Goal: Navigation & Orientation: Go to known website

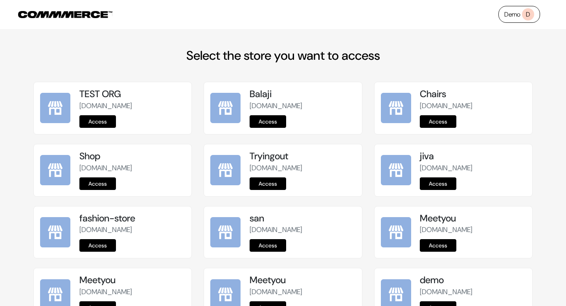
click at [269, 120] on link "Access" at bounding box center [267, 121] width 37 height 13
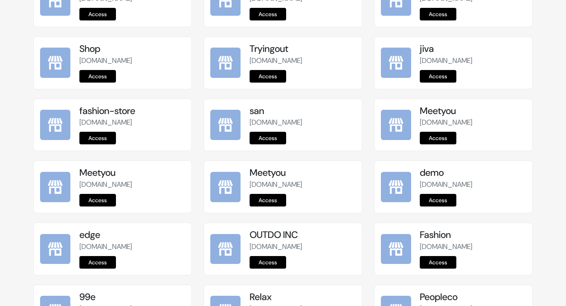
scroll to position [221, 0]
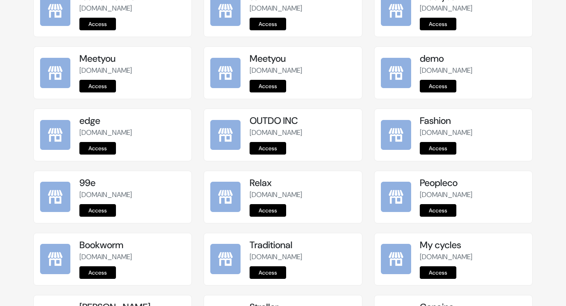
click at [88, 149] on link "Access" at bounding box center [97, 148] width 37 height 13
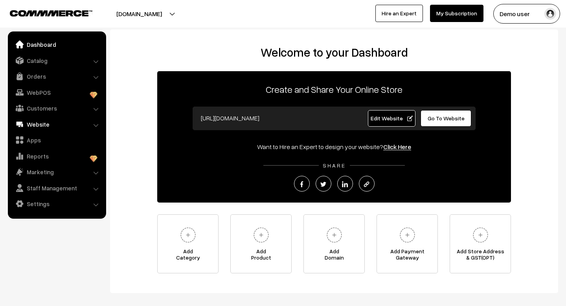
click at [47, 124] on link "Website" at bounding box center [56, 124] width 93 height 14
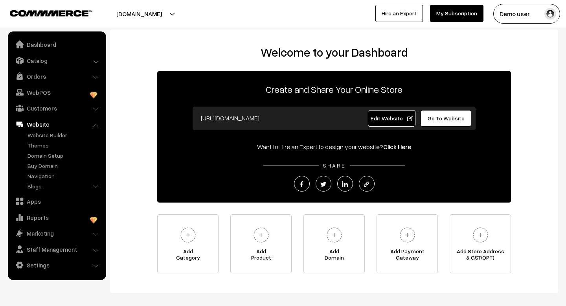
click at [141, 17] on button "[DOMAIN_NAME]" at bounding box center [139, 14] width 101 height 20
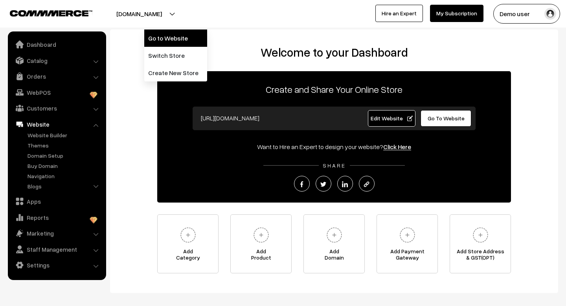
click at [161, 43] on link "Go to Website" at bounding box center [175, 37] width 63 height 17
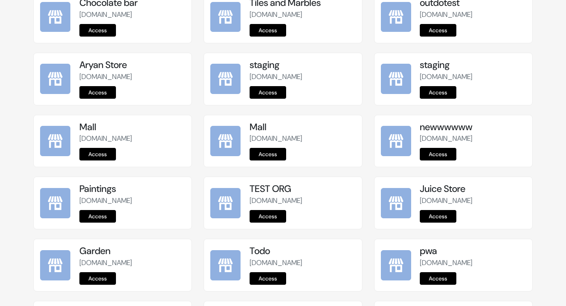
scroll to position [982, 0]
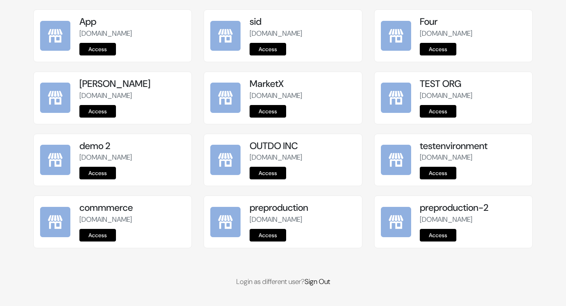
click at [267, 233] on link "Access" at bounding box center [267, 235] width 37 height 13
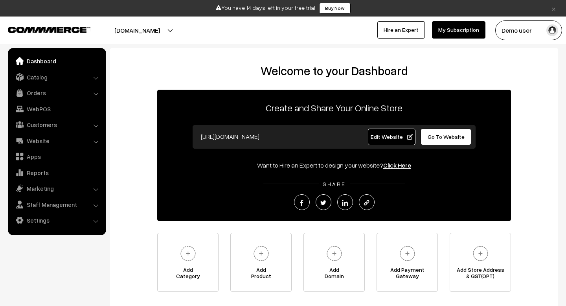
click at [150, 21] on button "[DOMAIN_NAME]" at bounding box center [137, 30] width 101 height 20
click at [150, 27] on button "[DOMAIN_NAME]" at bounding box center [137, 30] width 101 height 20
click at [149, 31] on button "[DOMAIN_NAME]" at bounding box center [137, 30] width 101 height 20
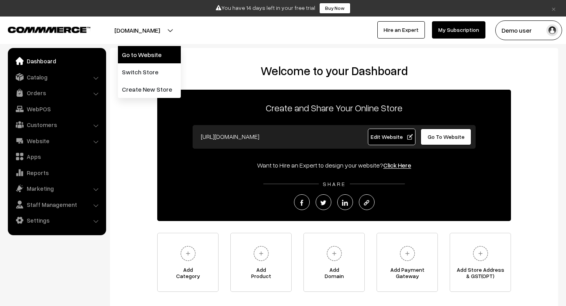
click at [143, 54] on link "Go to Website" at bounding box center [149, 54] width 63 height 17
